Goal: Information Seeking & Learning: Learn about a topic

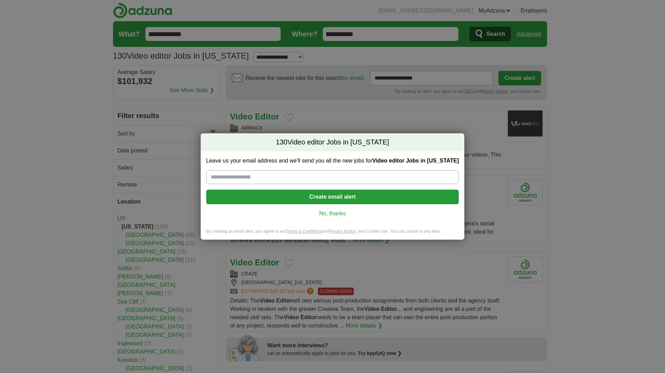
click at [347, 213] on link "No, thanks" at bounding box center [333, 214] width 242 height 8
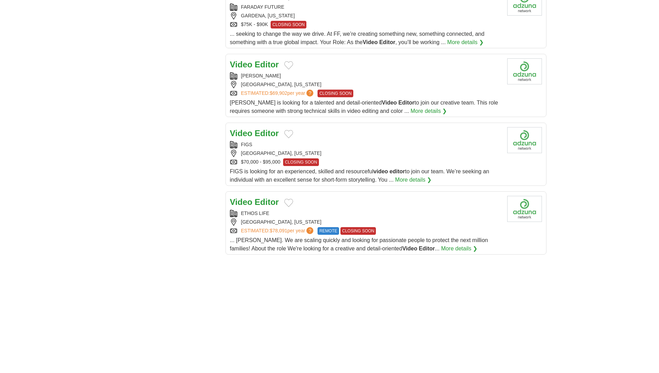
scroll to position [695, 0]
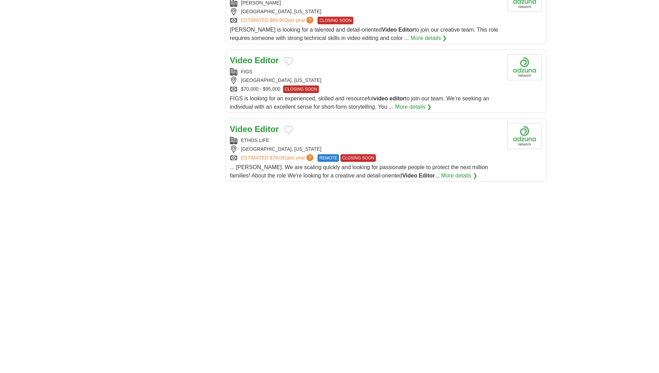
click at [580, 225] on body "xmarcsme@gmail.com MyAdzuna Alerts Favorites Resumes ApplyIQ Preferences Posted…" at bounding box center [329, 22] width 659 height 1434
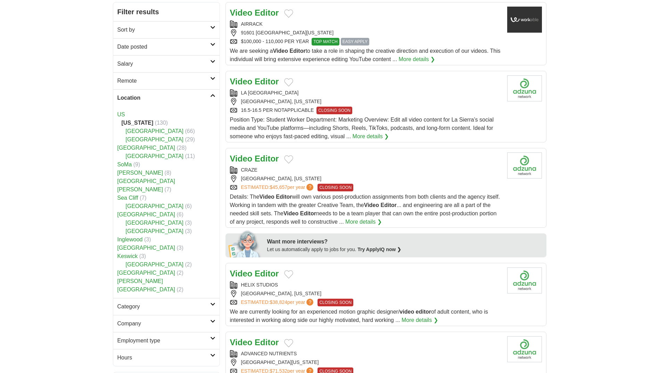
scroll to position [104, 0]
click at [121, 114] on link "US" at bounding box center [121, 114] width 8 height 6
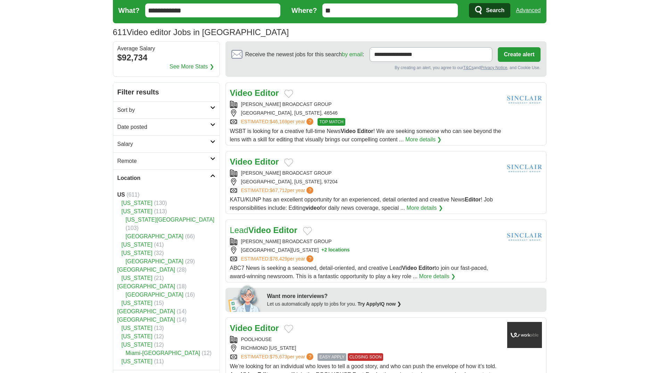
scroll to position [35, 0]
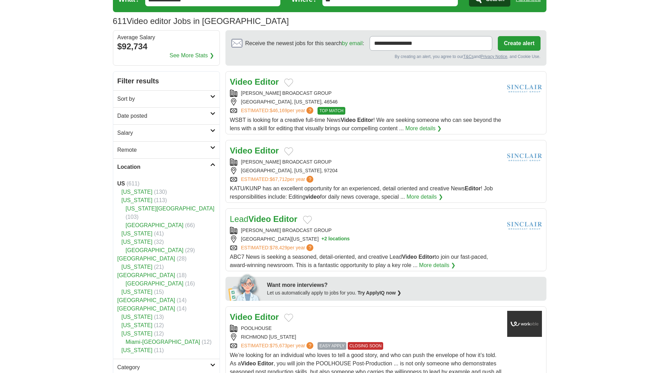
click at [167, 222] on link "Los Angeles County" at bounding box center [155, 225] width 58 height 6
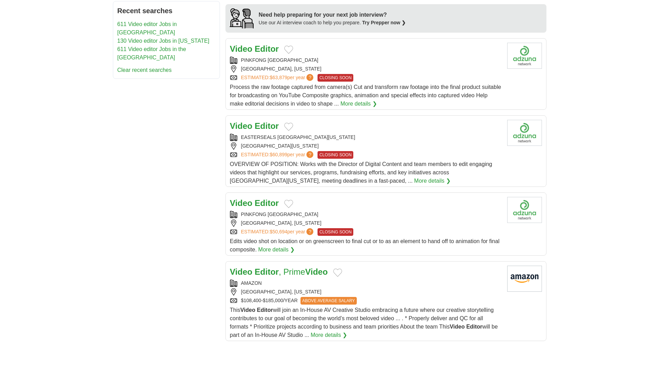
scroll to position [591, 0]
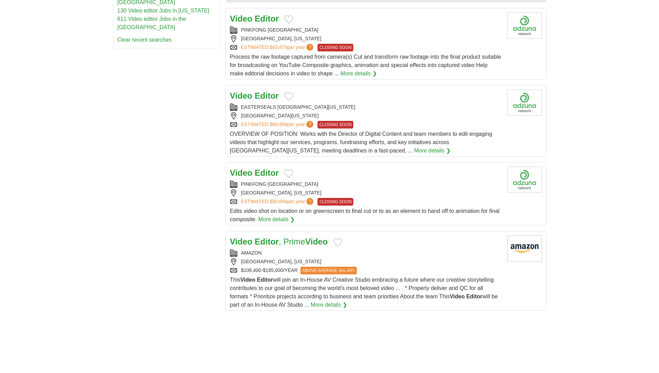
click at [321, 303] on link "More details ❯" at bounding box center [329, 305] width 37 height 8
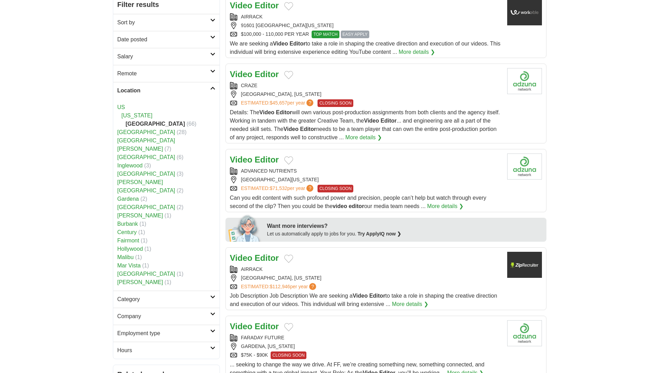
scroll to position [104, 0]
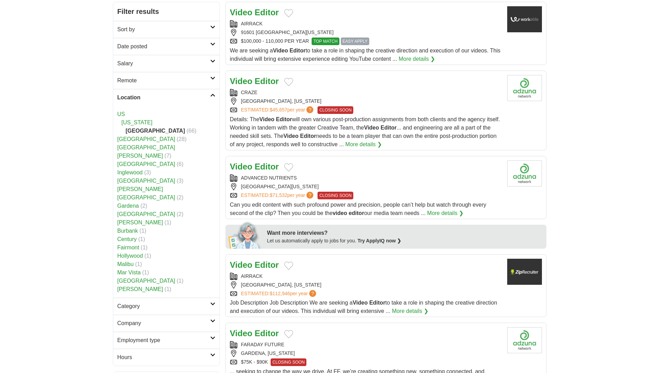
click at [124, 114] on link "US" at bounding box center [121, 114] width 8 height 6
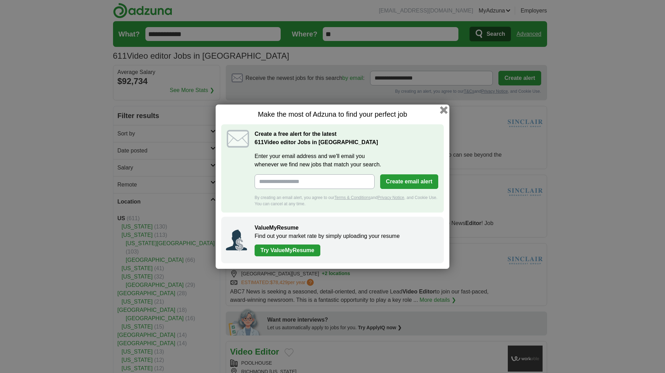
click at [441, 110] on button "button" at bounding box center [444, 110] width 8 height 8
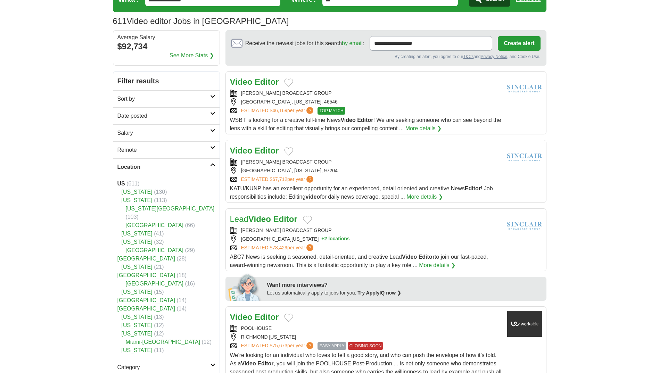
scroll to position [70, 0]
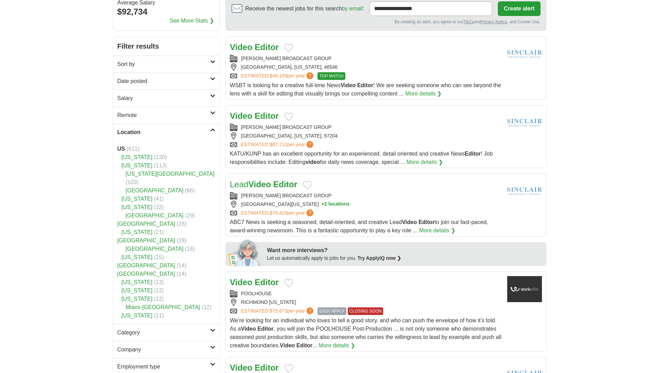
click at [154, 229] on span "(21)" at bounding box center [159, 232] width 10 height 6
click at [128, 229] on link "[US_STATE]" at bounding box center [137, 232] width 31 height 6
